Goal: Find specific page/section: Find specific page/section

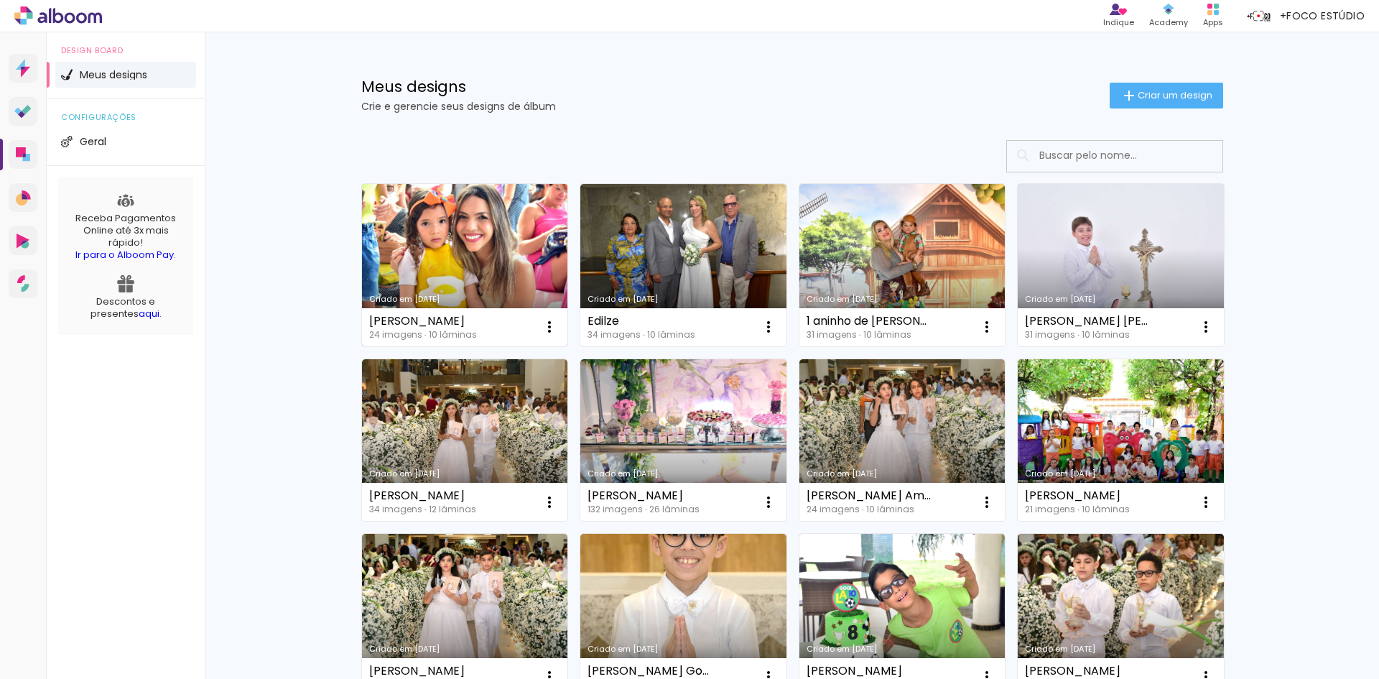
click at [464, 248] on link "Criado em [DATE]" at bounding box center [465, 265] width 206 height 162
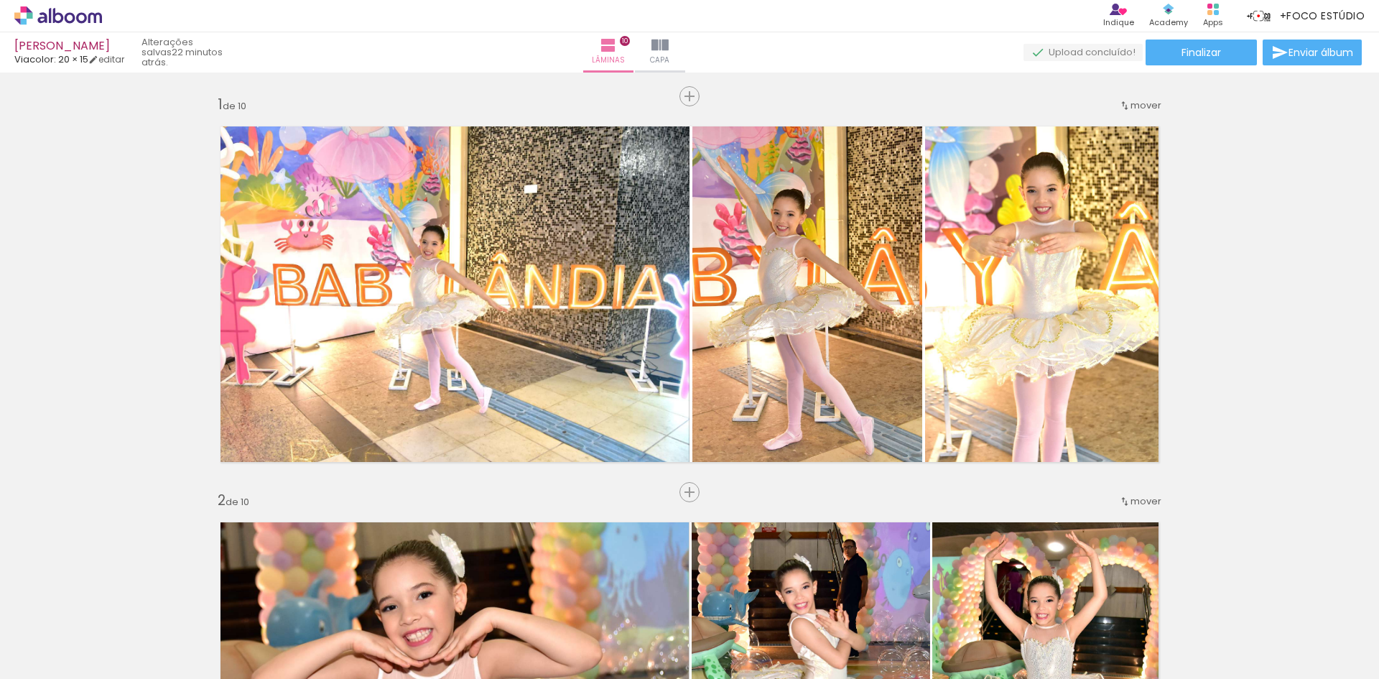
click at [669, 62] on span "Capa" at bounding box center [659, 60] width 19 height 13
